Goal: Navigation & Orientation: Find specific page/section

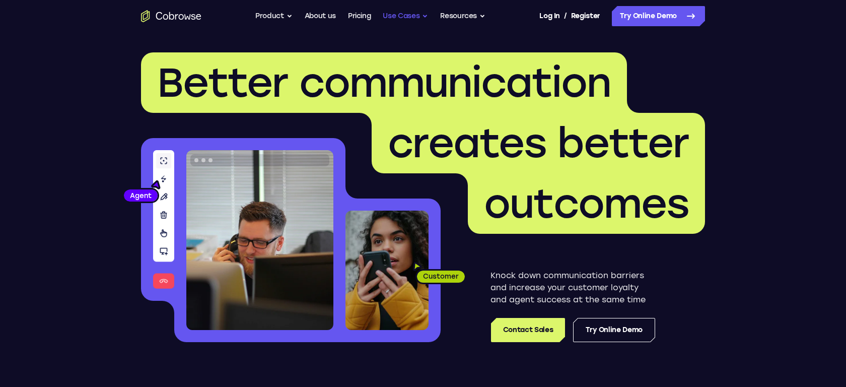
click at [411, 14] on button "Use Cases" at bounding box center [405, 16] width 45 height 20
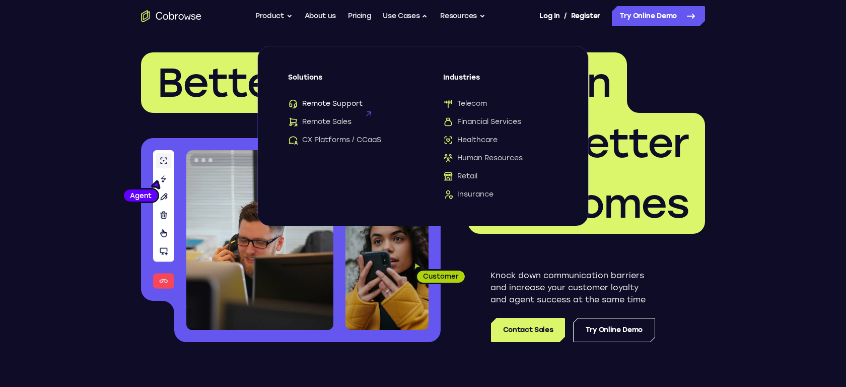
click at [344, 104] on span "Remote Support" at bounding box center [325, 104] width 75 height 10
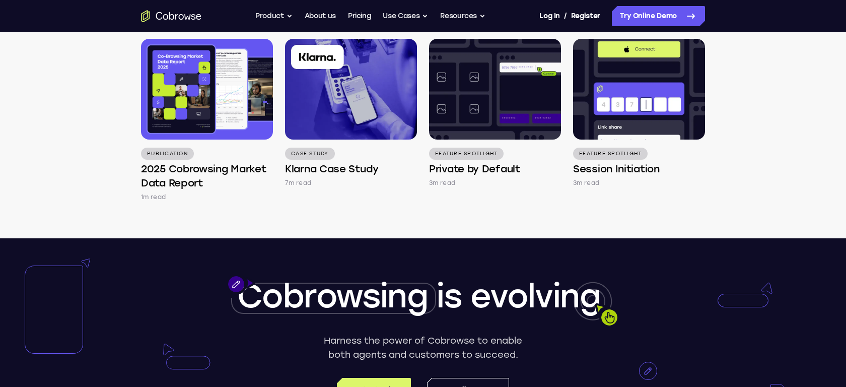
scroll to position [2954, 0]
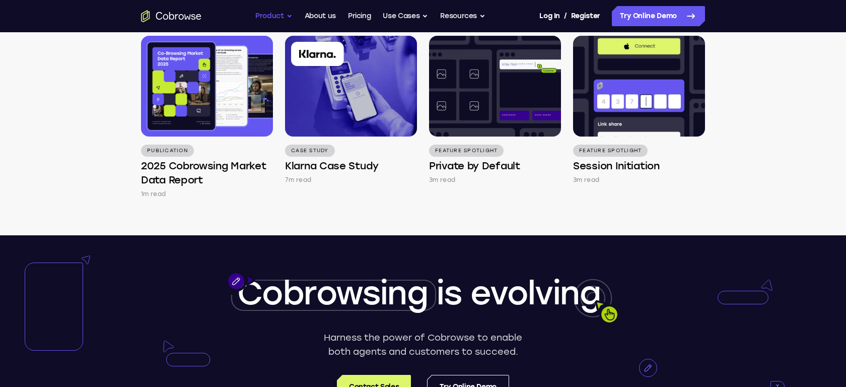
click at [278, 16] on button "Product" at bounding box center [273, 16] width 37 height 20
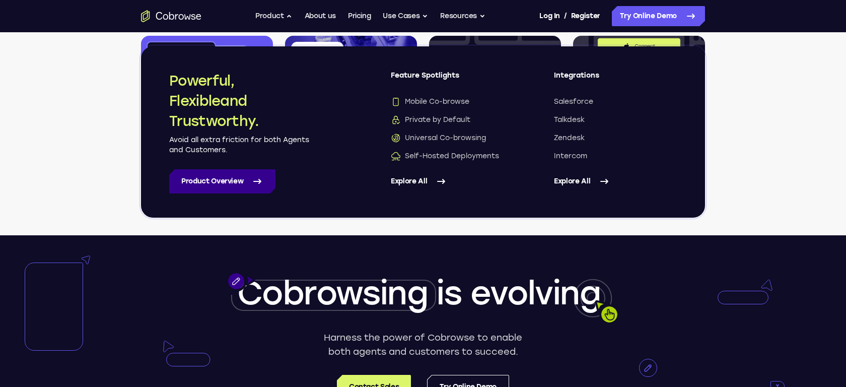
click at [230, 180] on link "Product Overview" at bounding box center [222, 181] width 106 height 24
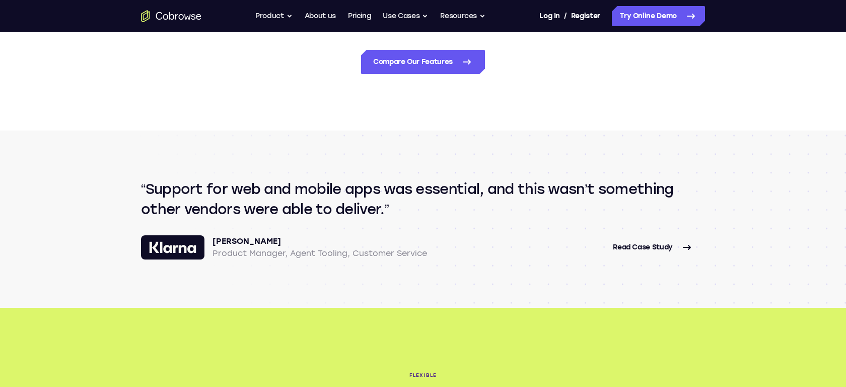
scroll to position [1175, 0]
